Goal: Find specific page/section: Find specific page/section

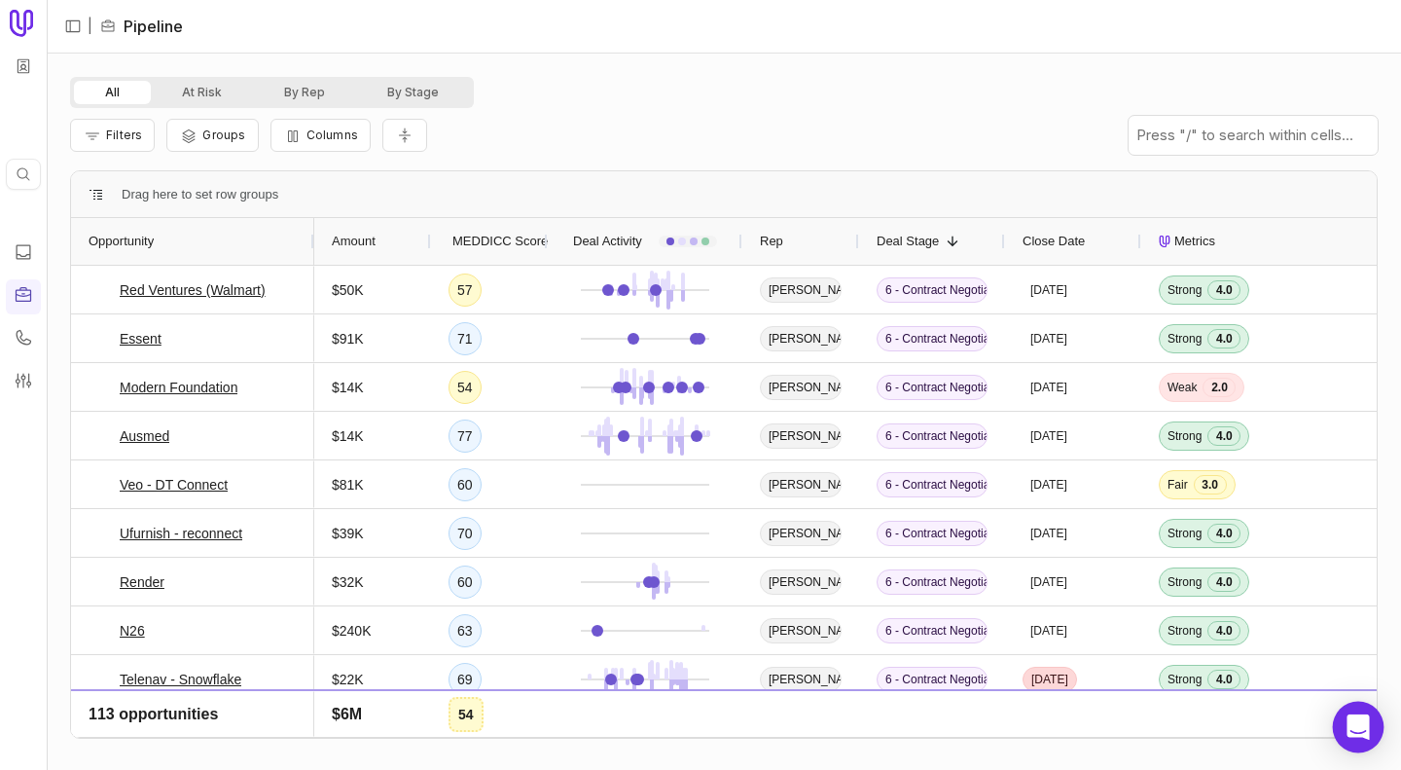
click at [1364, 730] on icon "Open Intercom Messenger" at bounding box center [1358, 726] width 25 height 25
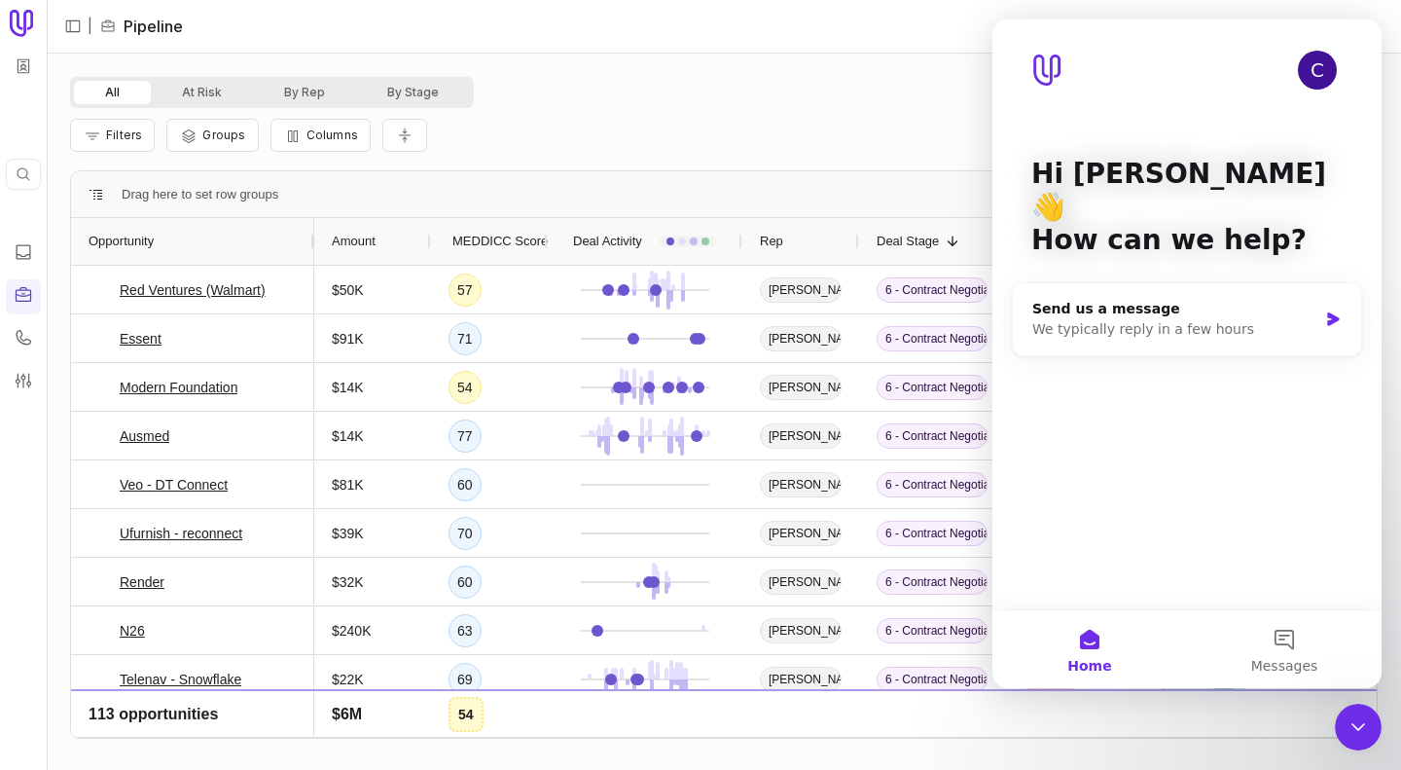
click at [1360, 728] on icon "Close Intercom Messenger" at bounding box center [1359, 727] width 14 height 8
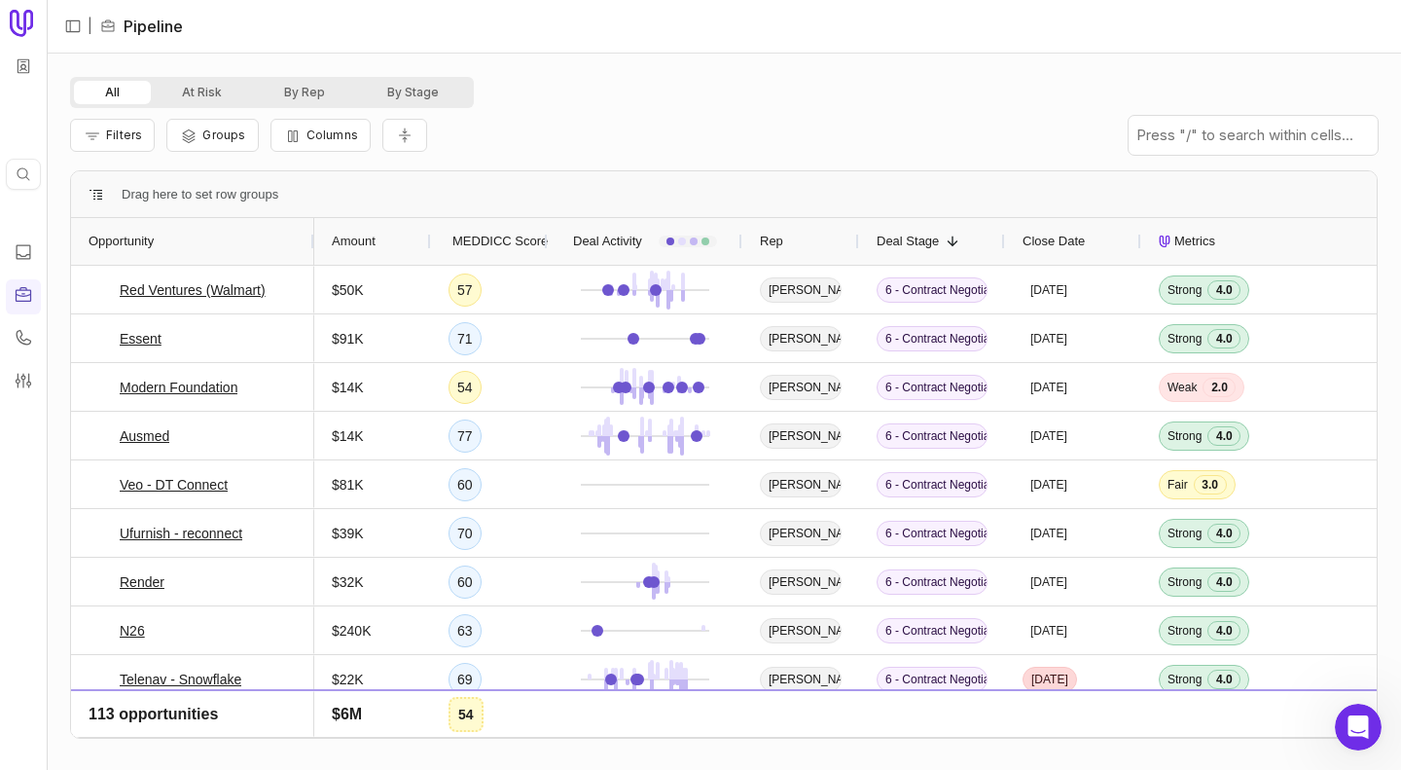
click at [1360, 728] on icon "Open Intercom Messenger" at bounding box center [1359, 727] width 14 height 16
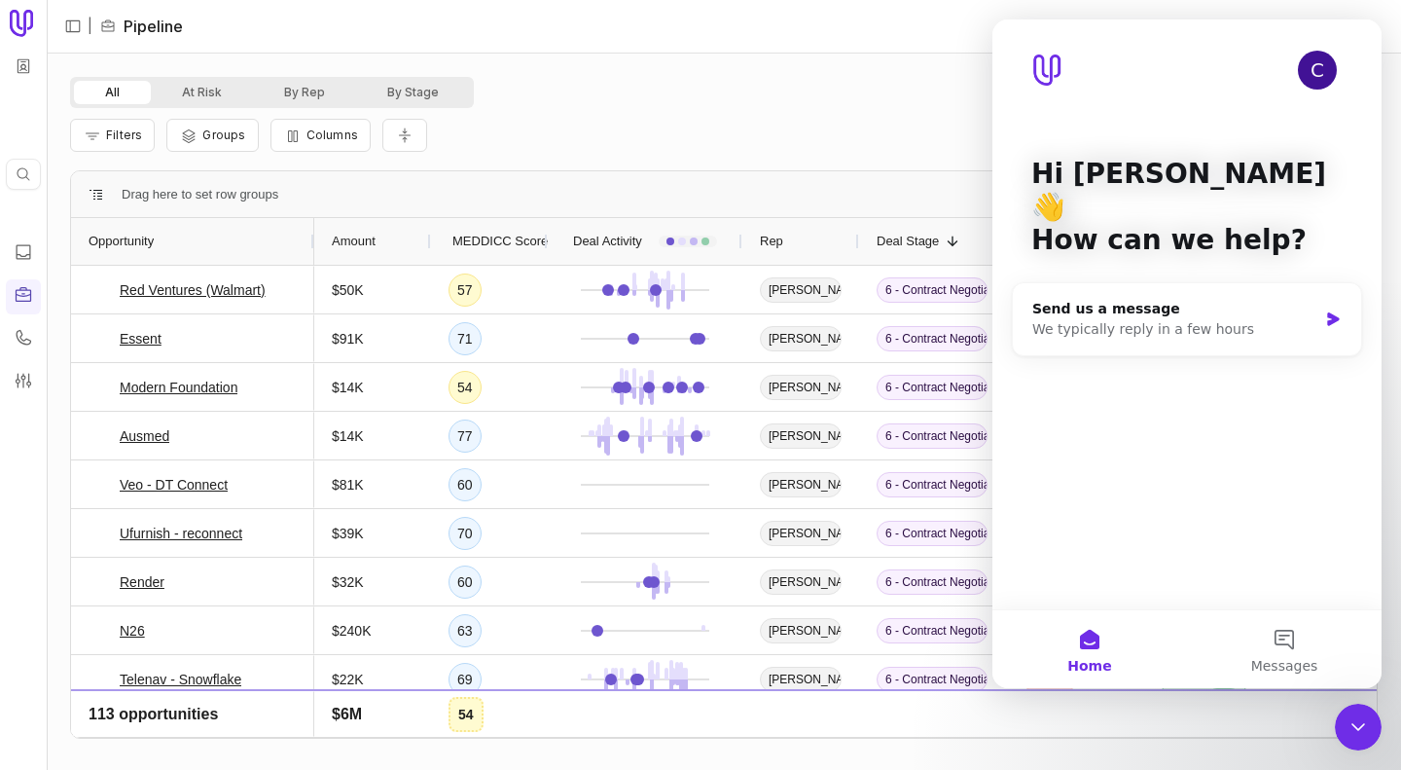
click at [1360, 728] on icon "Close Intercom Messenger" at bounding box center [1359, 727] width 14 height 8
